Goal: Use online tool/utility: Use online tool/utility

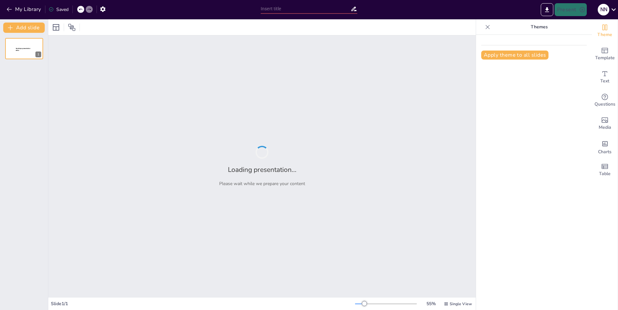
type input "Importancia del Agua en el Desarrollo Sostenible"
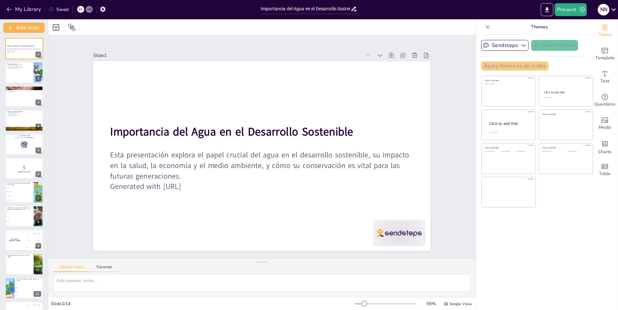
checkbox input "true"
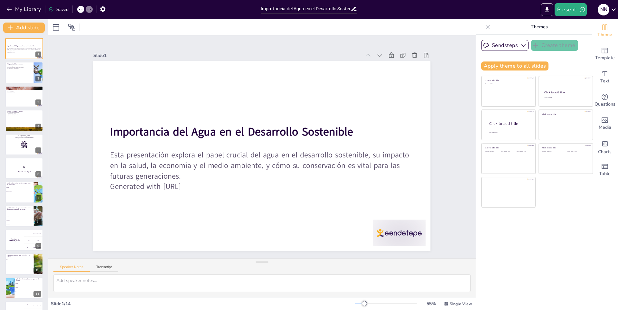
checkbox input "true"
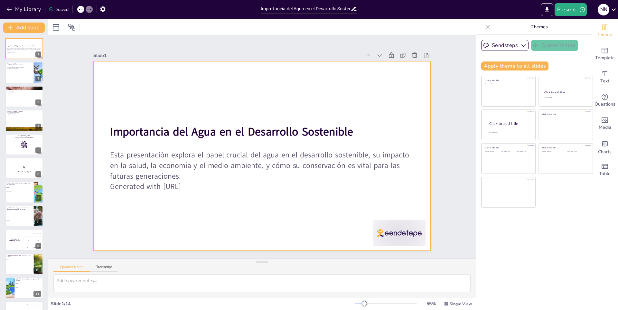
checkbox input "true"
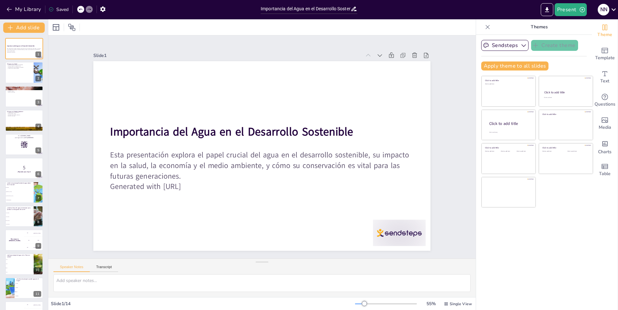
checkbox input "true"
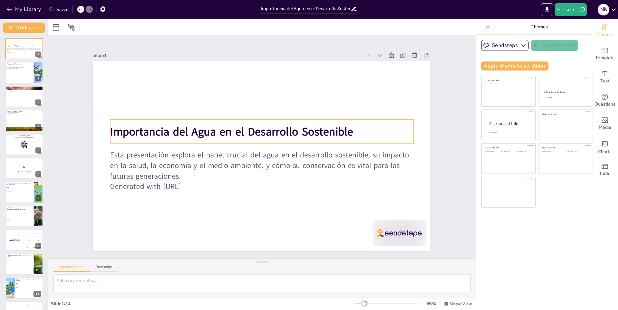
checkbox input "true"
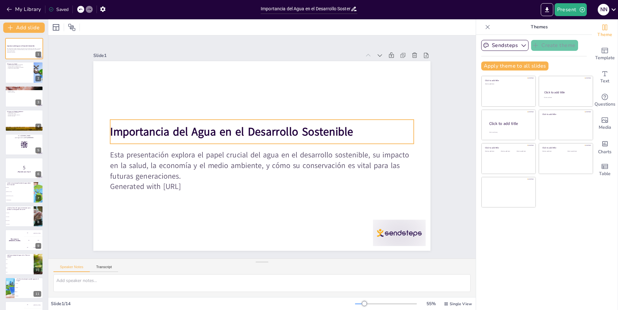
checkbox input "true"
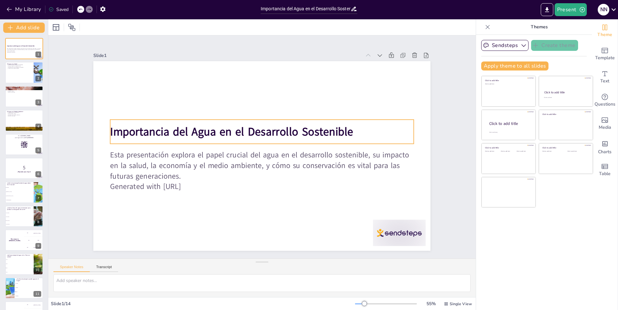
checkbox input "true"
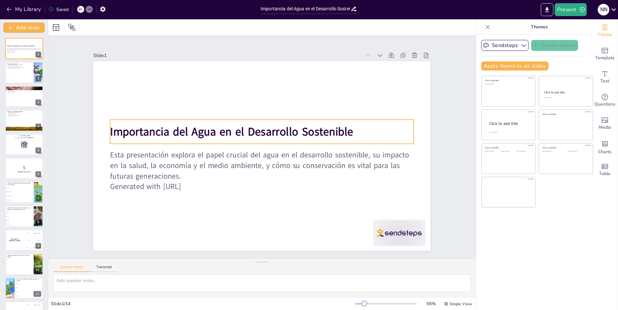
checkbox input "true"
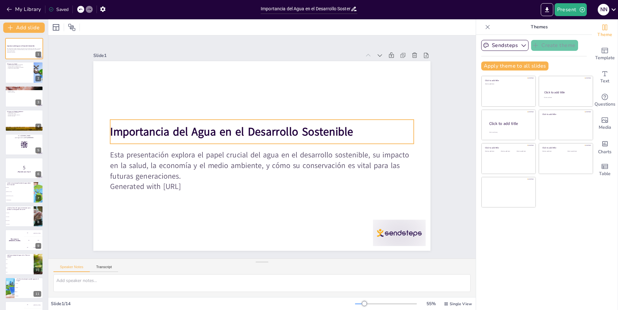
checkbox input "true"
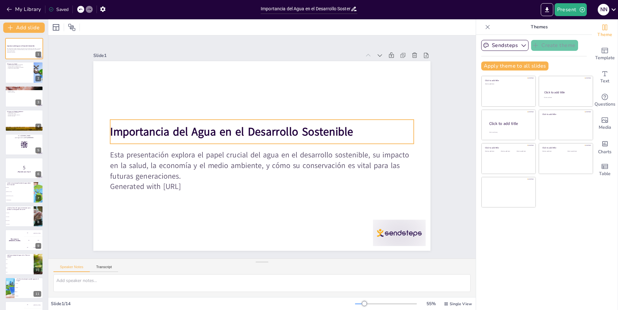
checkbox input "true"
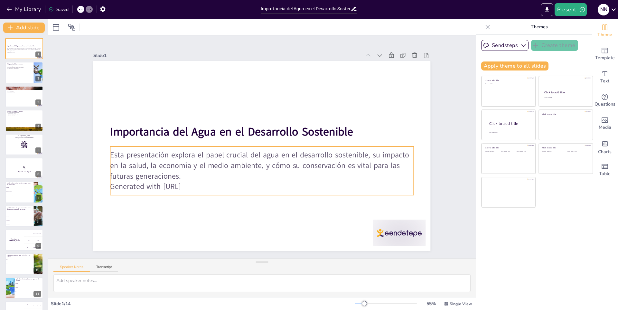
checkbox input "true"
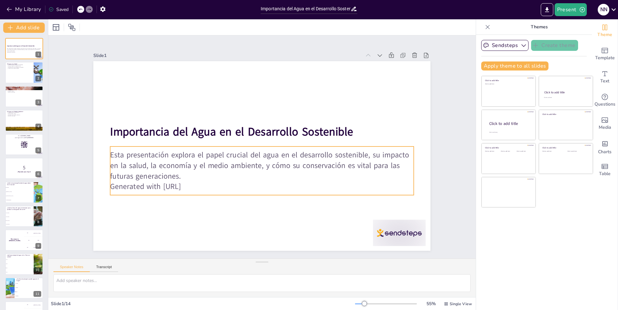
checkbox input "true"
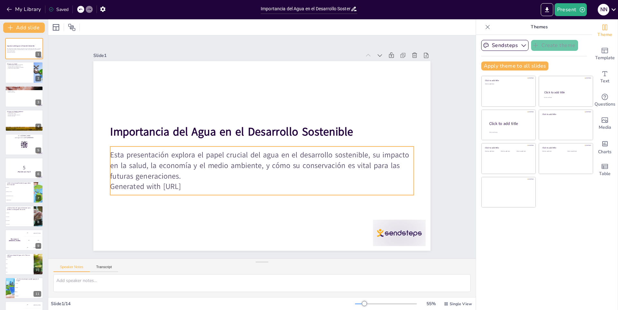
checkbox input "true"
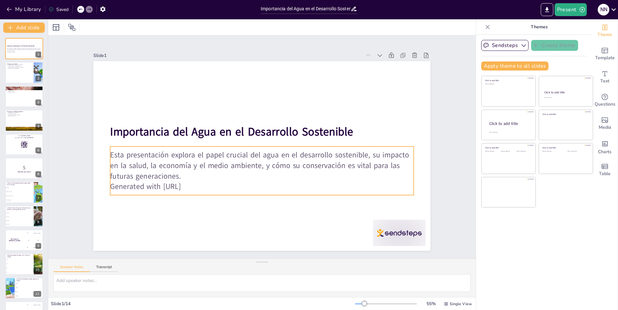
checkbox input "true"
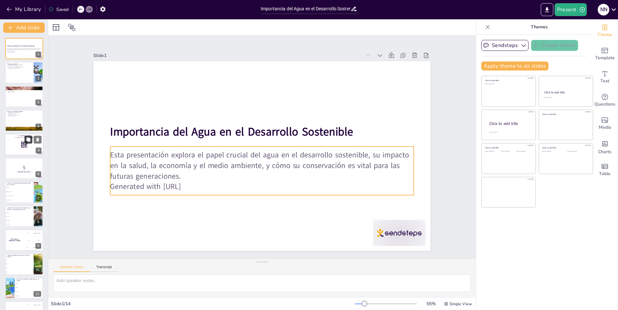
checkbox input "true"
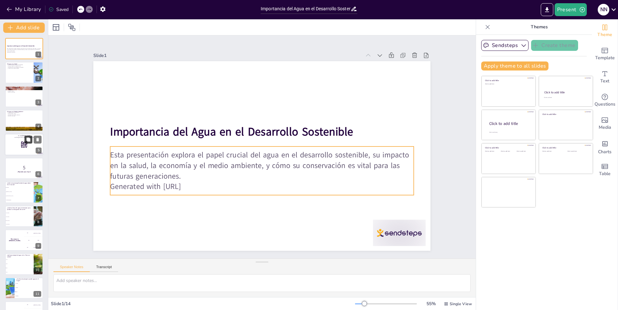
checkbox input "true"
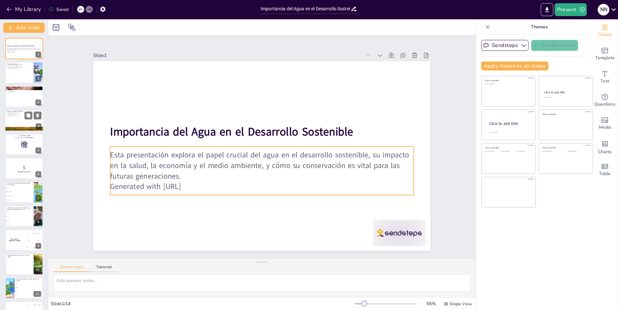
checkbox input "true"
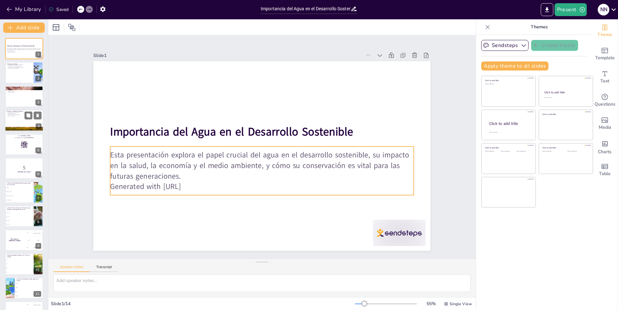
checkbox input "true"
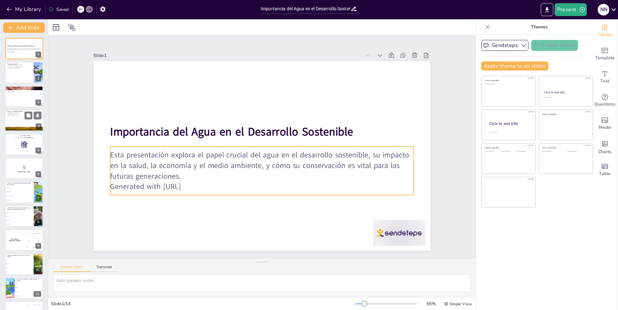
checkbox input "true"
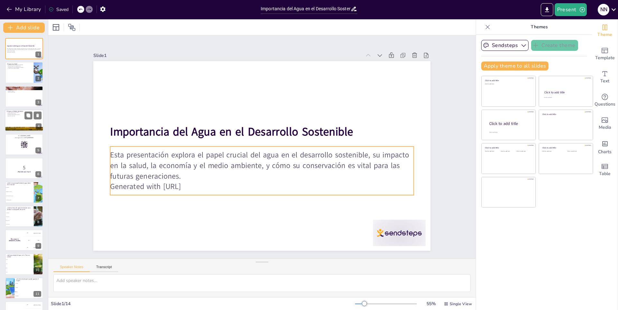
checkbox input "true"
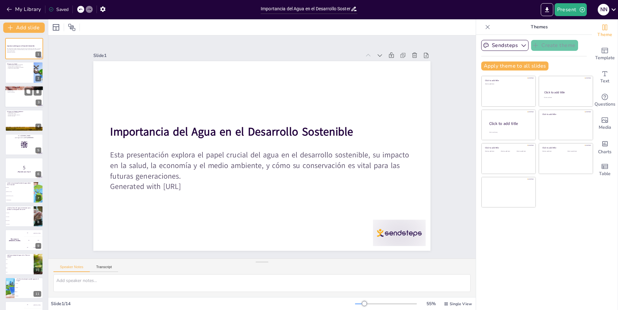
checkbox input "true"
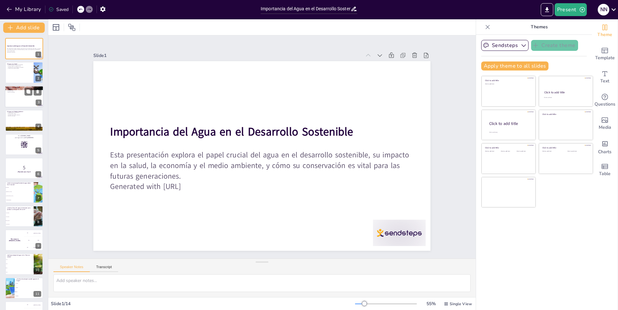
checkbox input "true"
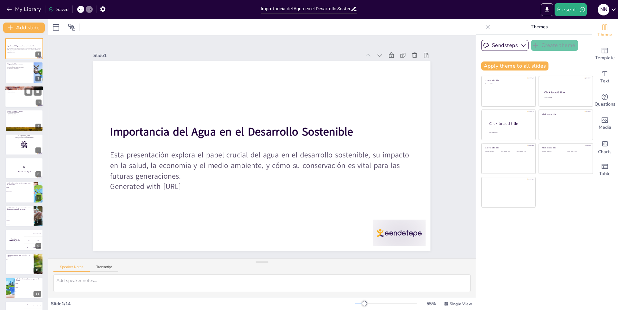
checkbox input "true"
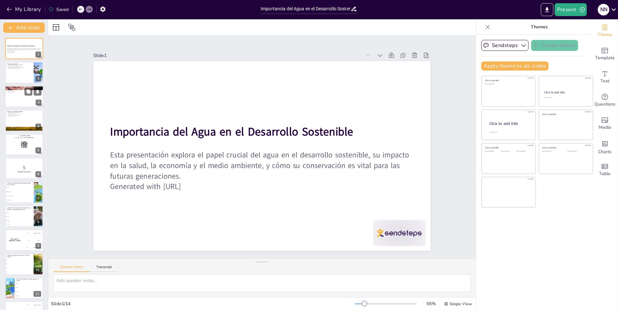
checkbox input "true"
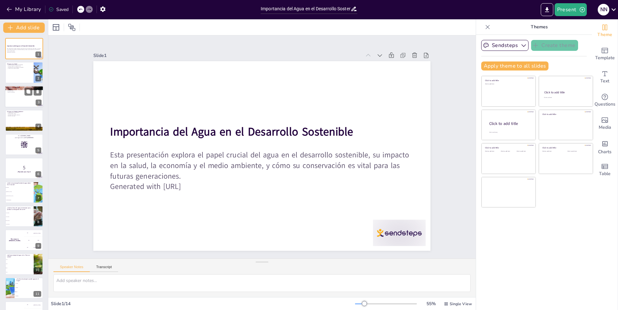
checkbox input "true"
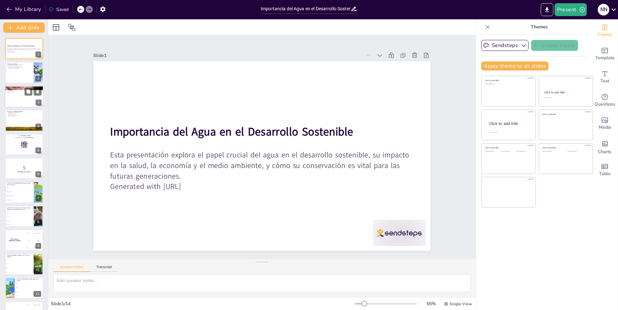
checkbox input "true"
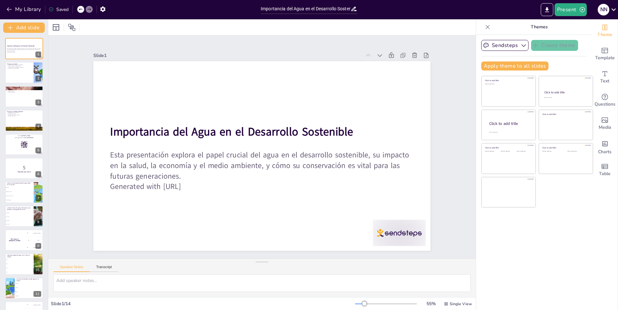
checkbox input "true"
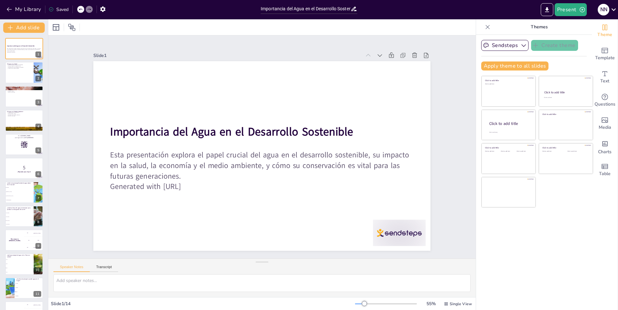
checkbox input "true"
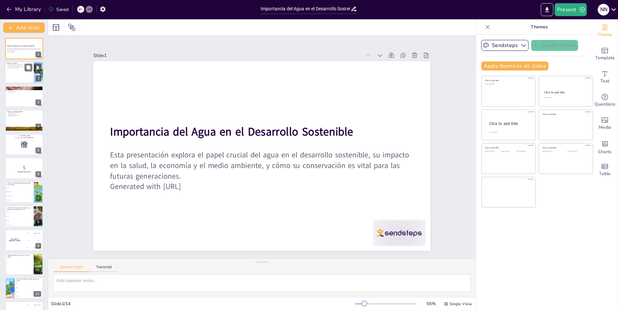
checkbox input "true"
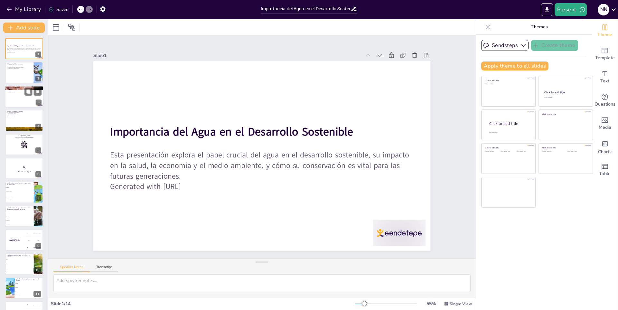
checkbox input "true"
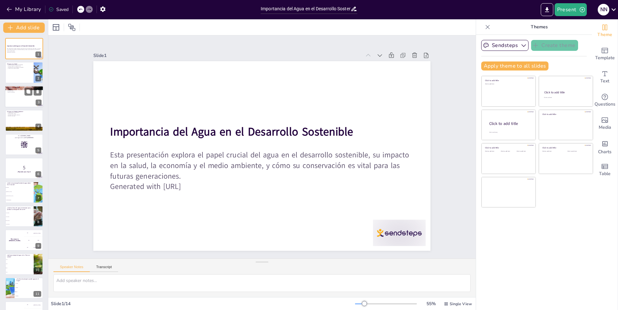
checkbox input "true"
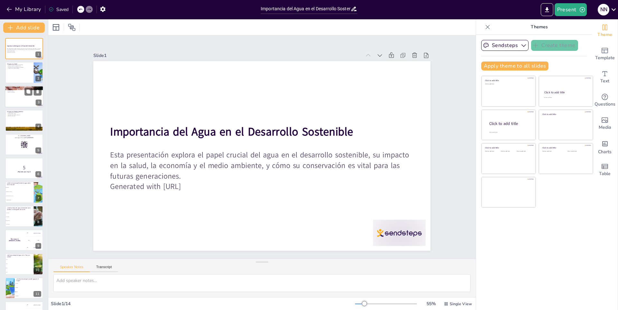
checkbox input "true"
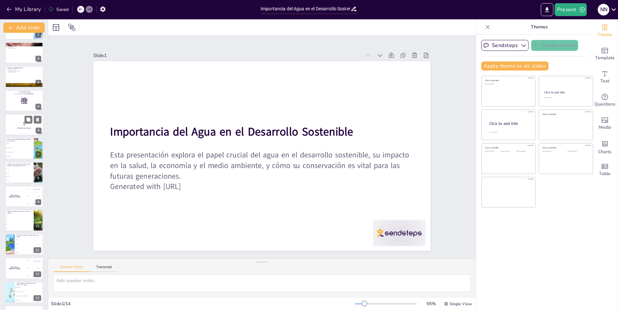
checkbox input "true"
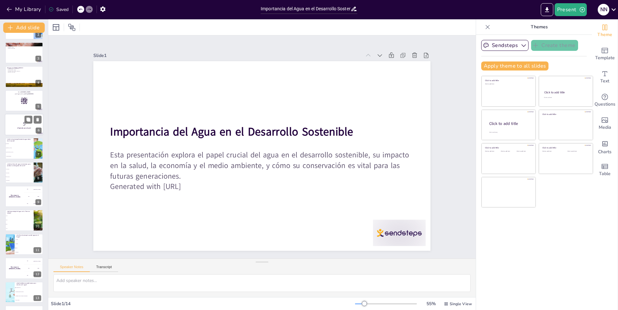
checkbox input "true"
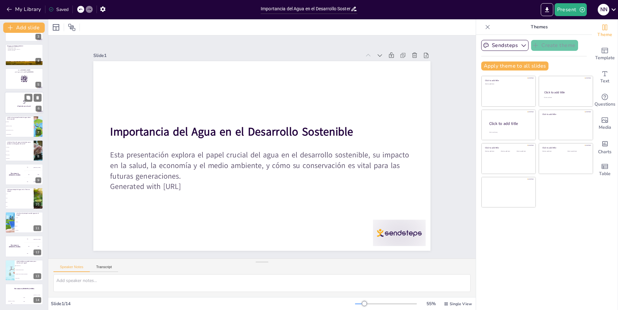
checkbox input "true"
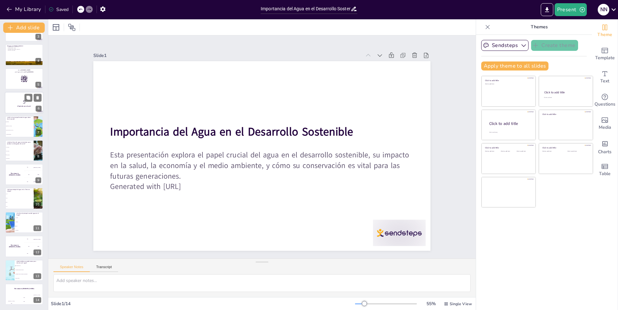
checkbox input "true"
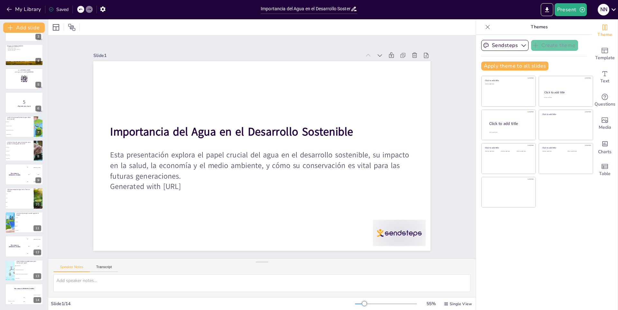
checkbox input "true"
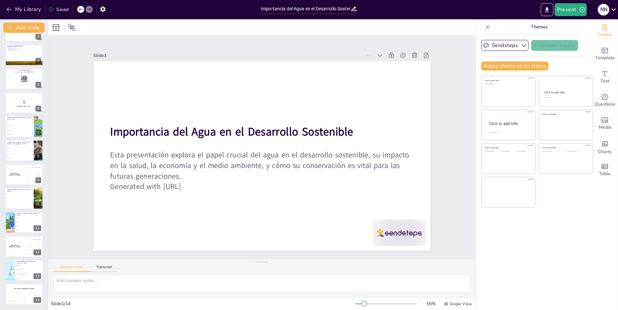
checkbox input "true"
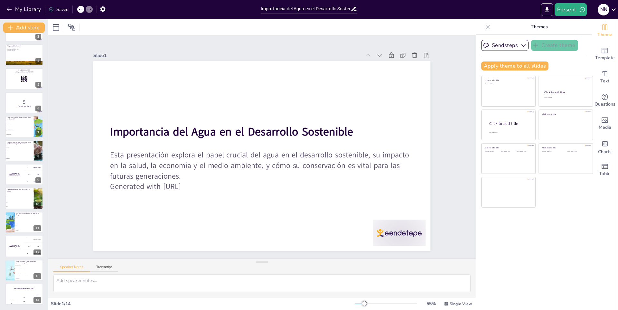
checkbox input "true"
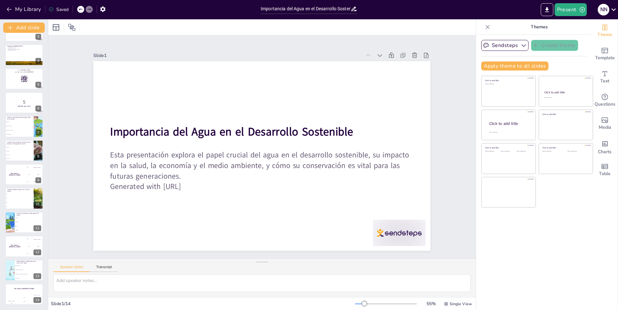
checkbox input "true"
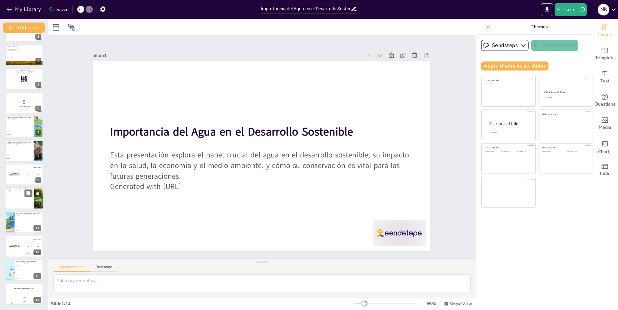
checkbox input "true"
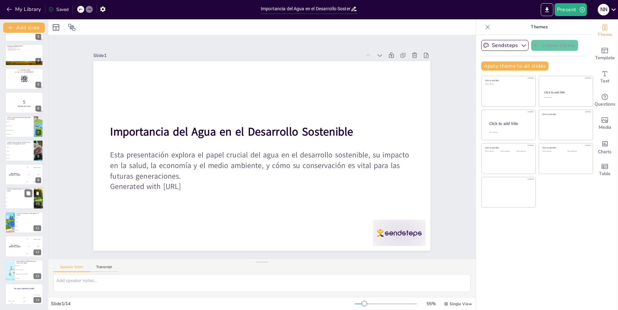
checkbox input "true"
click at [19, 206] on span "50%" at bounding box center [20, 206] width 28 height 1
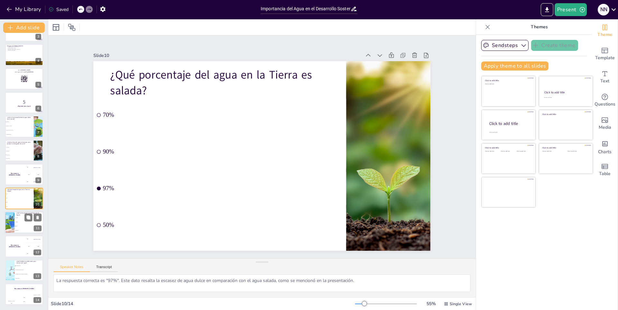
click at [15, 227] on li "Baños" at bounding box center [28, 226] width 29 height 4
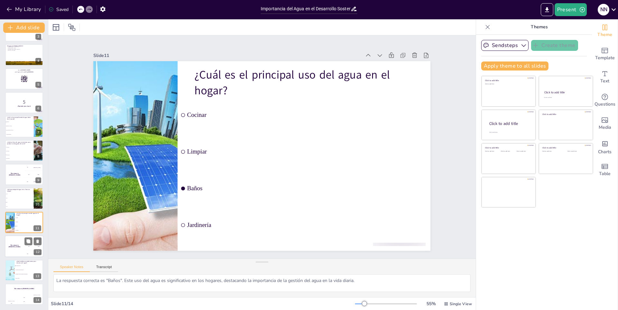
click at [15, 251] on div "The winner is [PERSON_NAME]" at bounding box center [14, 246] width 19 height 22
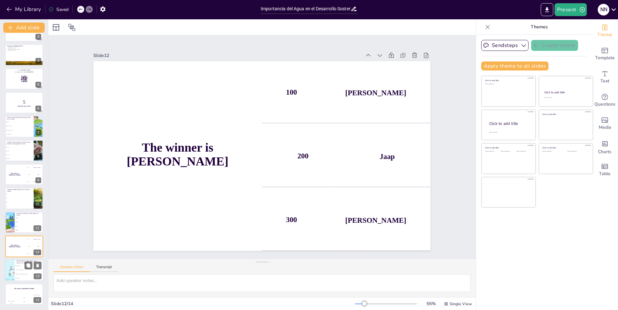
click at [17, 274] on span "Aumentar el uso de productos desechables" at bounding box center [29, 273] width 28 height 1
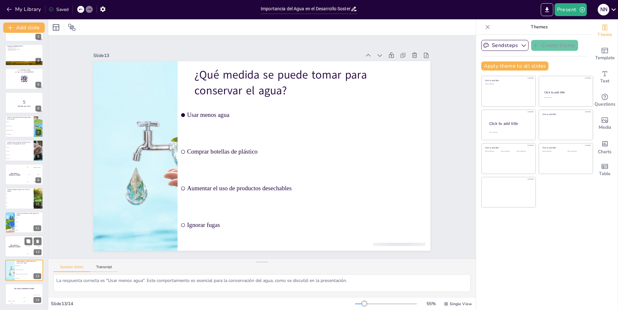
click at [14, 254] on div "The winner is [PERSON_NAME]" at bounding box center [14, 246] width 19 height 22
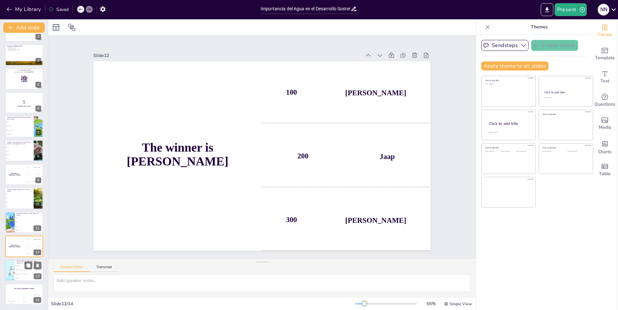
click at [9, 270] on div at bounding box center [9, 270] width 43 height 22
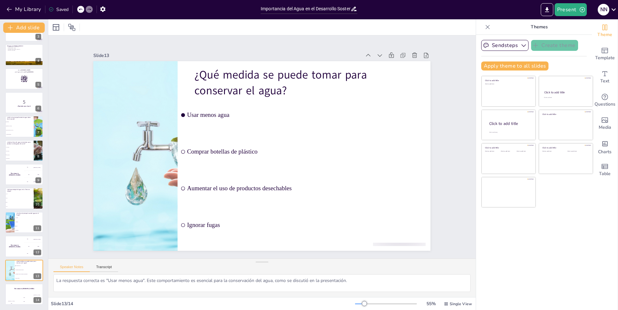
click at [18, 282] on div "Importancia del Agua en el Desarrollo Sostenible Esta presentación explora el p…" at bounding box center [24, 138] width 48 height 332
click at [22, 295] on div "Jaap 200" at bounding box center [24, 299] width 13 height 11
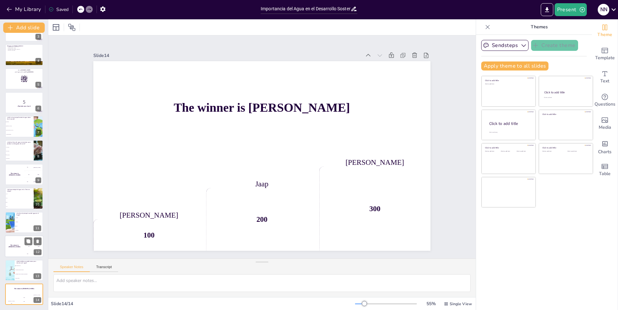
click at [24, 247] on div "The winner is [PERSON_NAME]" at bounding box center [14, 246] width 19 height 22
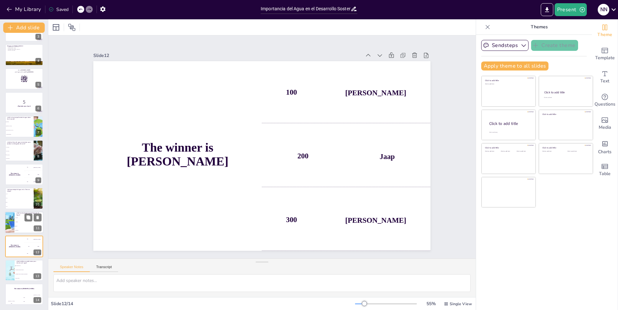
click at [9, 220] on div at bounding box center [10, 222] width 48 height 22
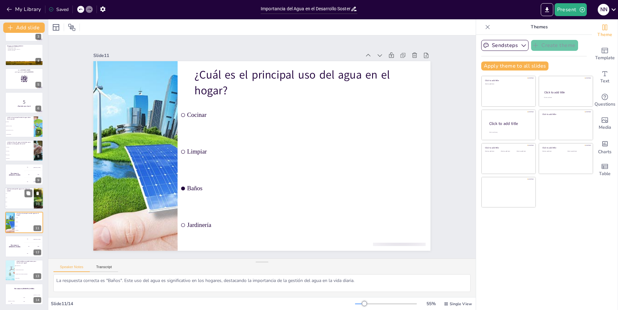
click at [14, 204] on li "50%" at bounding box center [19, 206] width 29 height 4
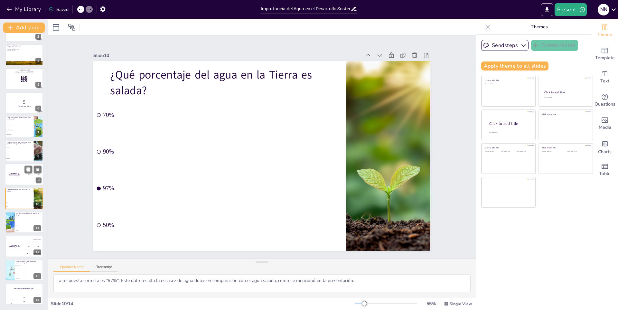
click at [21, 180] on div "The winner is [PERSON_NAME]" at bounding box center [14, 174] width 19 height 22
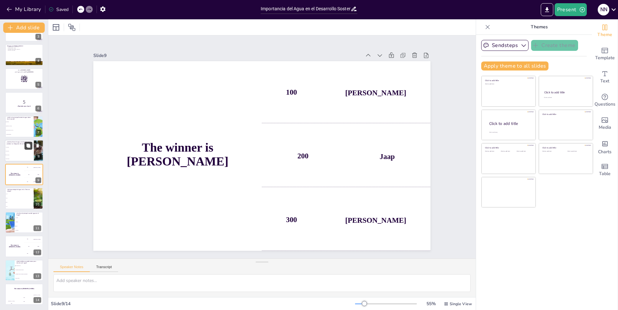
click at [25, 149] on button at bounding box center [28, 146] width 8 height 8
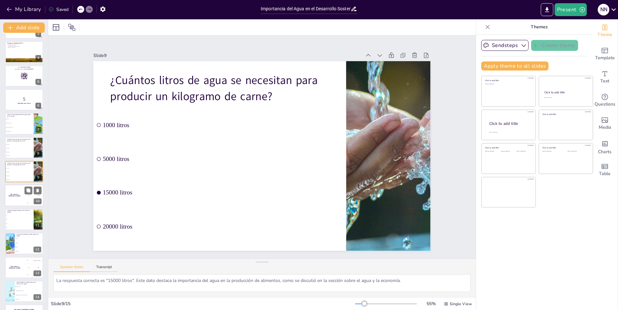
click at [23, 197] on div "The winner is [PERSON_NAME]" at bounding box center [14, 196] width 19 height 22
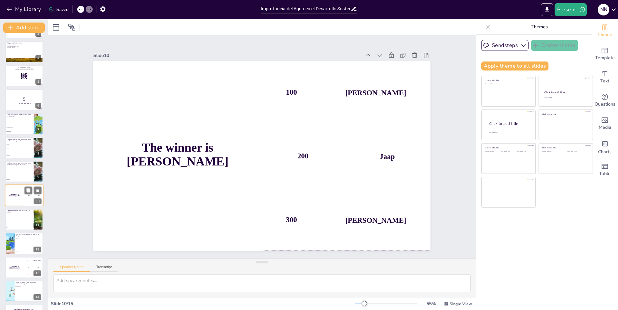
scroll to position [90, 0]
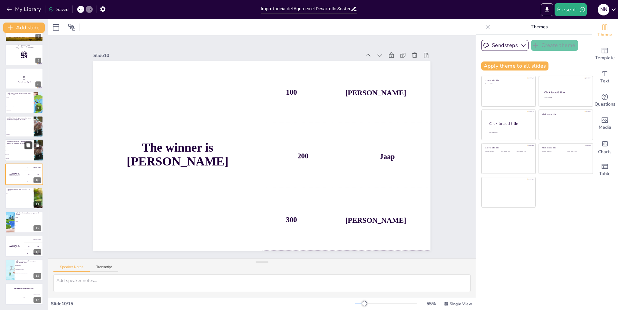
click at [26, 146] on icon at bounding box center [28, 145] width 5 height 5
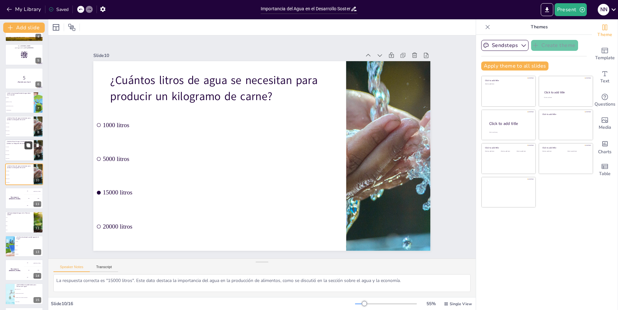
scroll to position [93, 0]
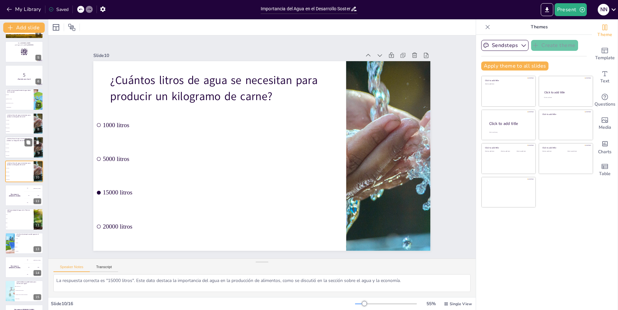
click at [15, 142] on li "1000 litros" at bounding box center [19, 144] width 29 height 4
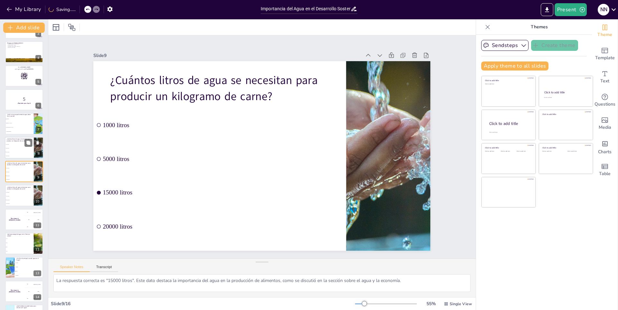
click at [17, 140] on p "¿Cuántos litros de agua se necesitan para producir un kilogramo de carne?" at bounding box center [19, 140] width 25 height 4
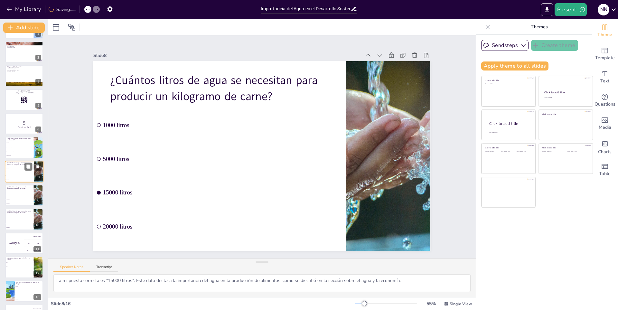
click at [17, 140] on p "¿Cuál es la principal fuente de agua dulce en el mundo?" at bounding box center [19, 139] width 25 height 4
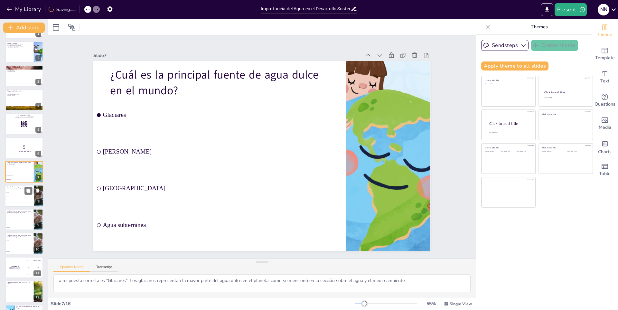
click at [17, 140] on div at bounding box center [24, 147] width 38 height 21
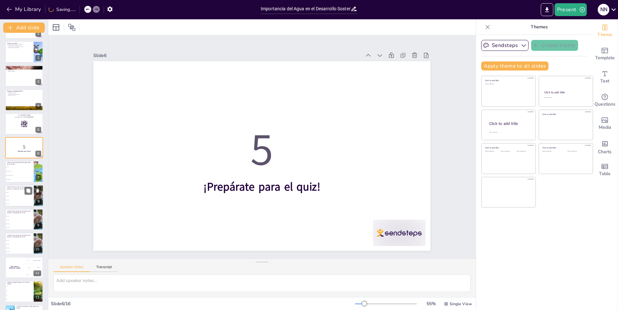
scroll to position [0, 0]
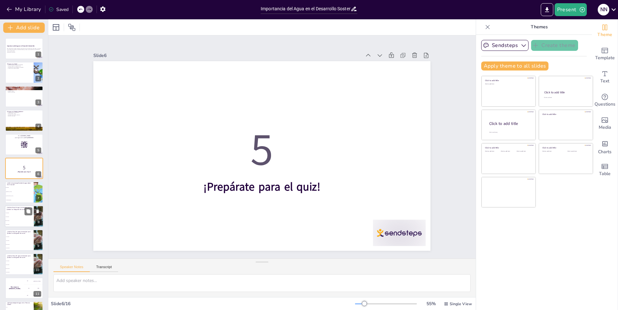
click at [17, 140] on div at bounding box center [24, 144] width 38 height 21
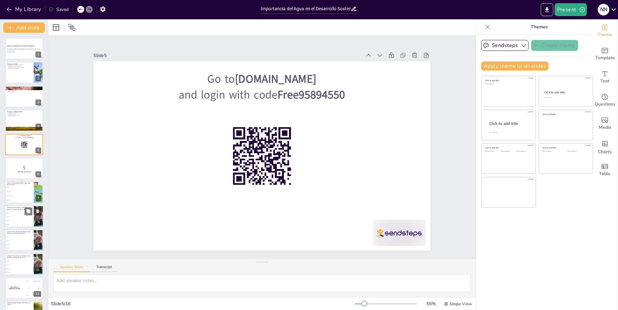
click at [17, 140] on div at bounding box center [24, 144] width 38 height 21
